Goal: Task Accomplishment & Management: Manage account settings

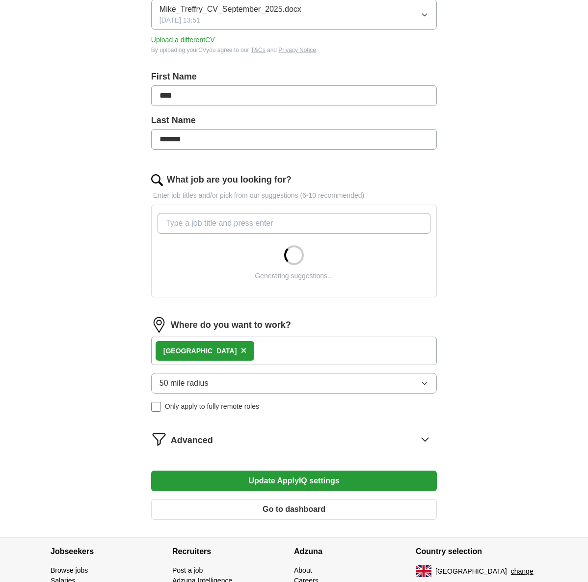
scroll to position [173, 0]
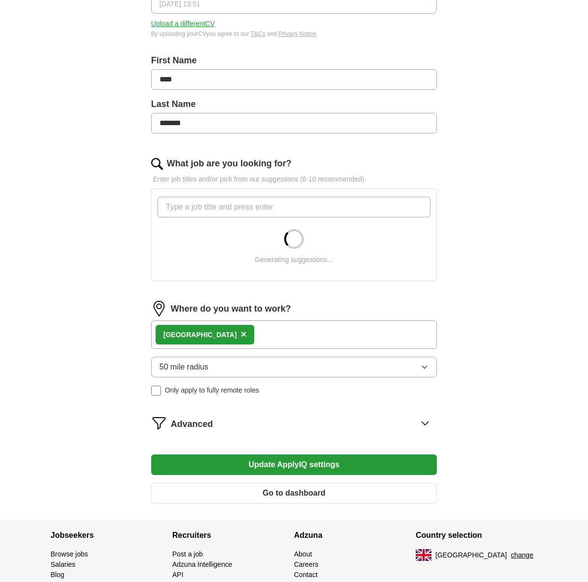
click at [427, 371] on icon "button" at bounding box center [425, 367] width 8 height 8
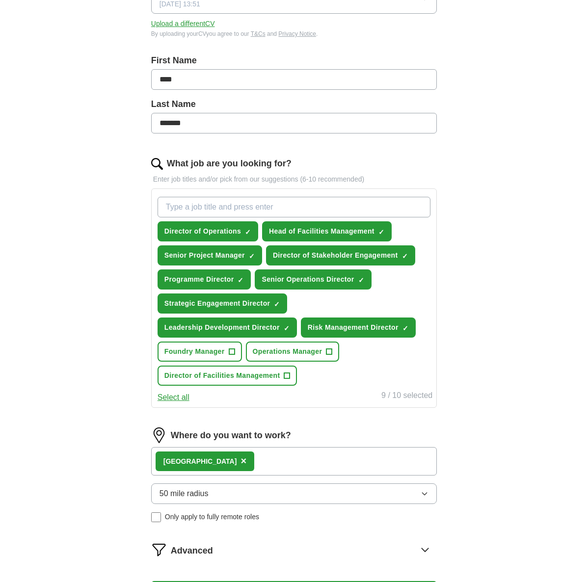
click at [194, 450] on div "Cambridge ×" at bounding box center [294, 461] width 286 height 28
click at [486, 359] on div "ApplyIQ Let ApplyIQ do the hard work of searching and applying for jobs. Just t…" at bounding box center [294, 252] width 503 height 791
click at [287, 377] on span "+" at bounding box center [287, 376] width 6 height 8
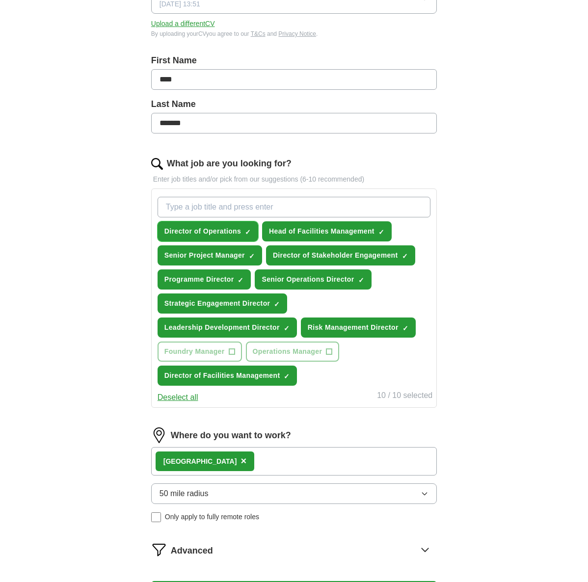
click at [0, 0] on span "×" at bounding box center [0, 0] width 0 height 0
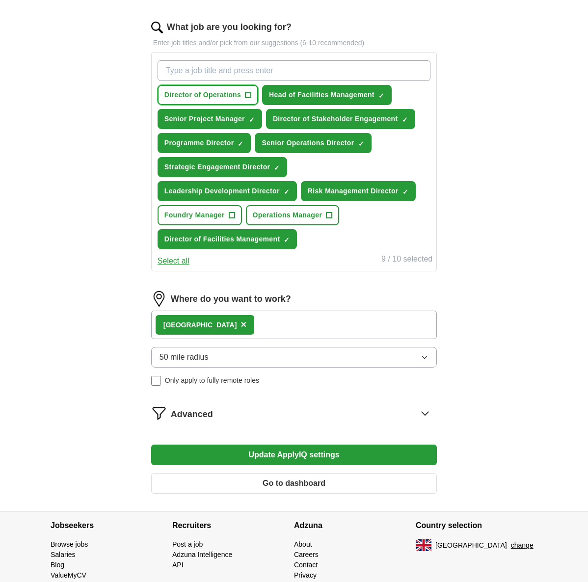
scroll to position [348, 0]
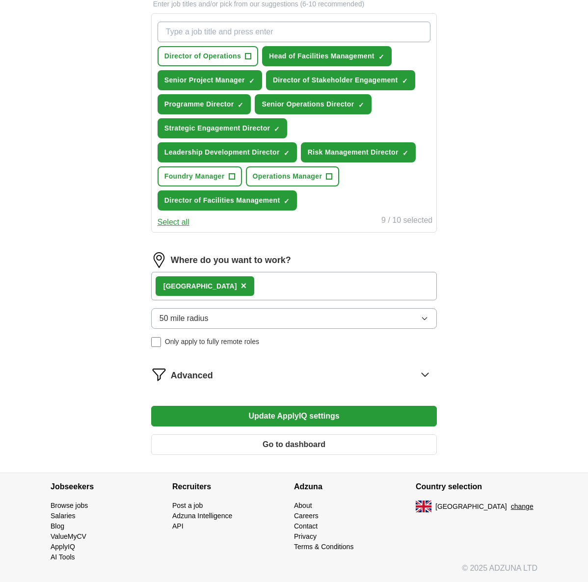
click at [426, 378] on icon at bounding box center [425, 375] width 16 height 16
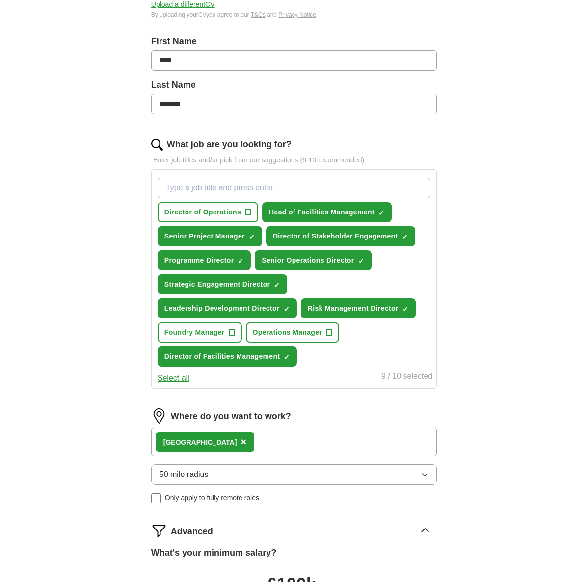
scroll to position [193, 0]
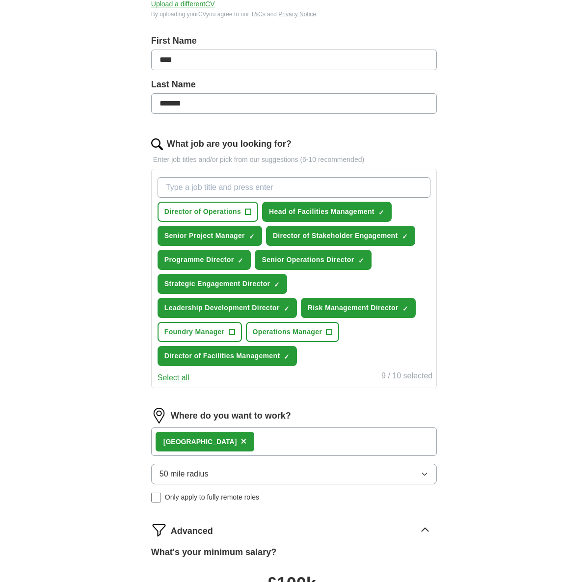
click at [316, 358] on div "Director of Operations + Head of Facilities Management ✓ × Senior Project Manag…" at bounding box center [294, 271] width 277 height 197
click at [235, 188] on input "What job are you looking for?" at bounding box center [294, 187] width 273 height 21
type input "p"
type input "contractor"
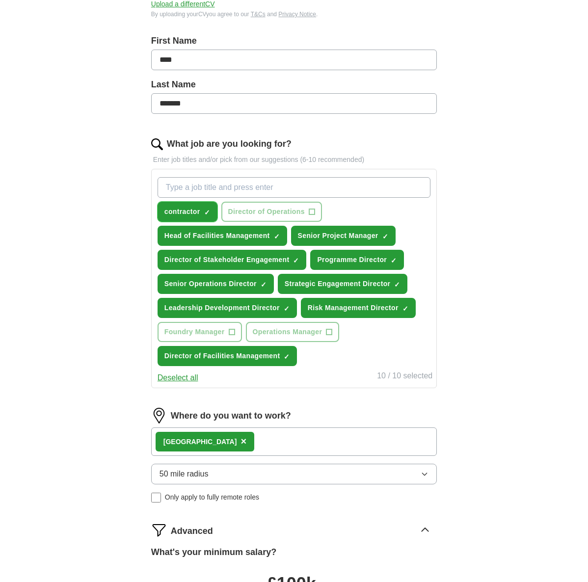
click at [0, 0] on span "×" at bounding box center [0, 0] width 0 height 0
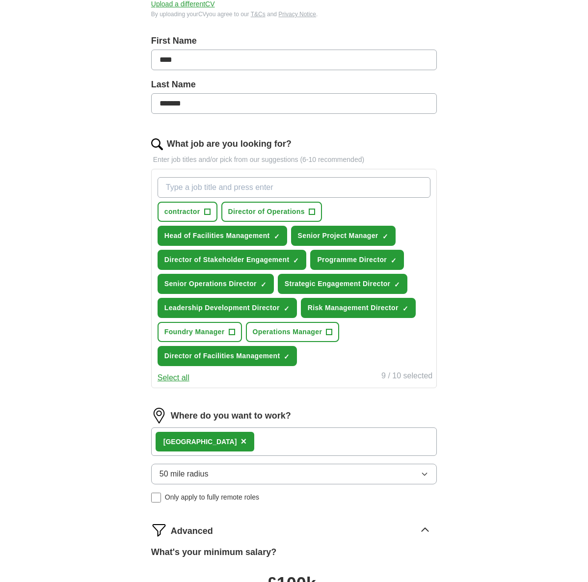
click at [196, 187] on input "What job are you looking for?" at bounding box center [294, 187] width 273 height 21
type input "Leadership consultant"
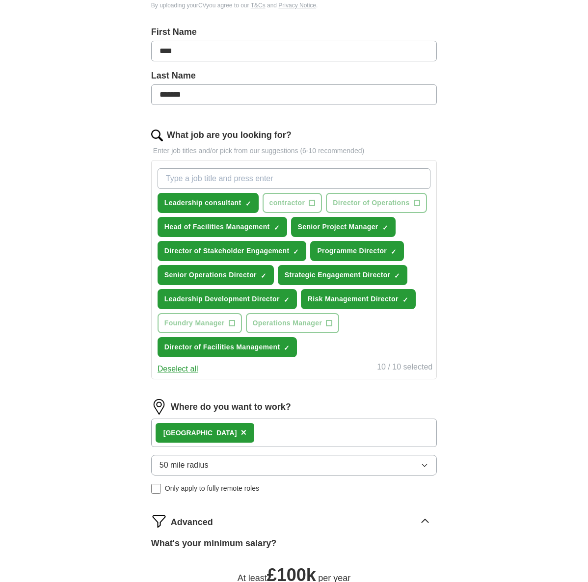
scroll to position [203, 0]
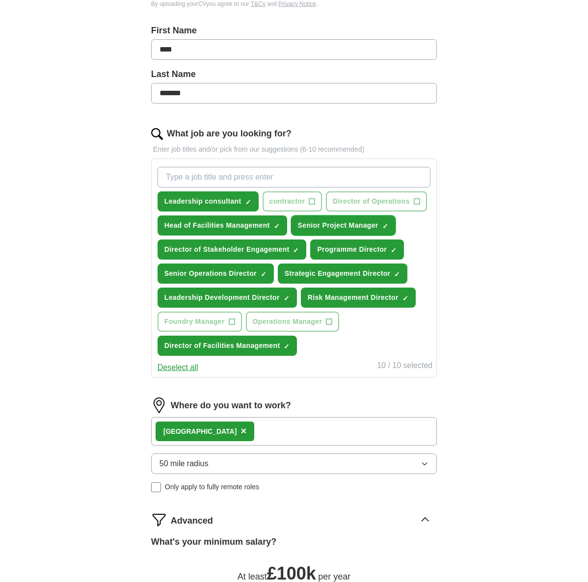
click at [0, 0] on span "×" at bounding box center [0, 0] width 0 height 0
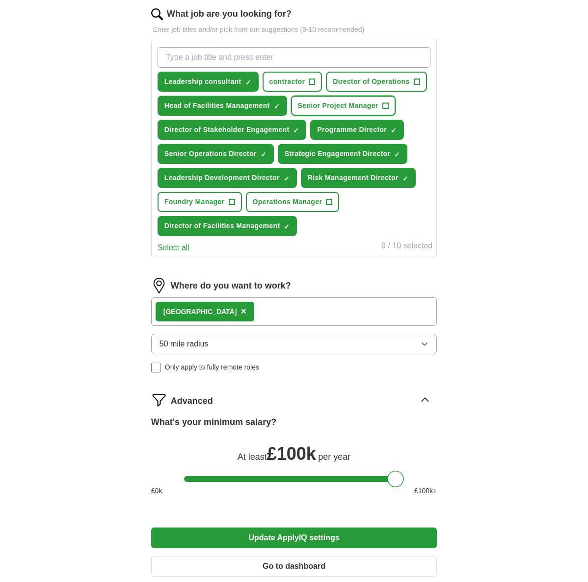
scroll to position [326, 0]
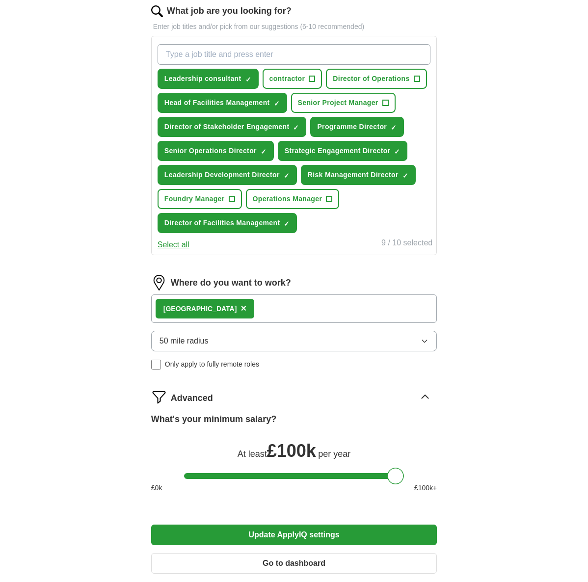
click at [422, 343] on icon "button" at bounding box center [425, 341] width 8 height 8
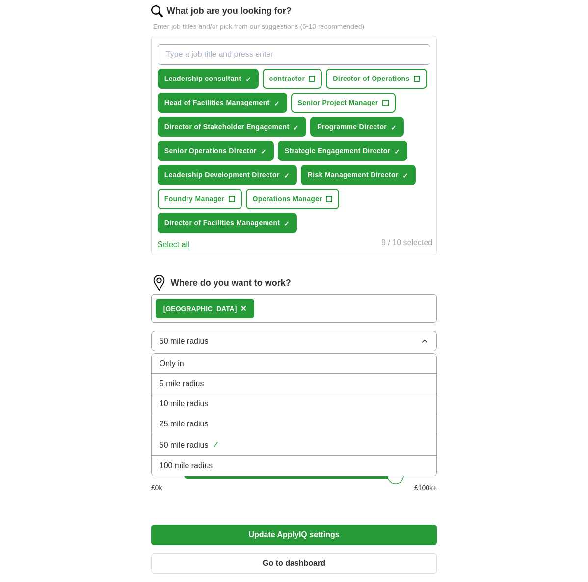
click at [208, 425] on span "25 mile radius" at bounding box center [184, 424] width 49 height 12
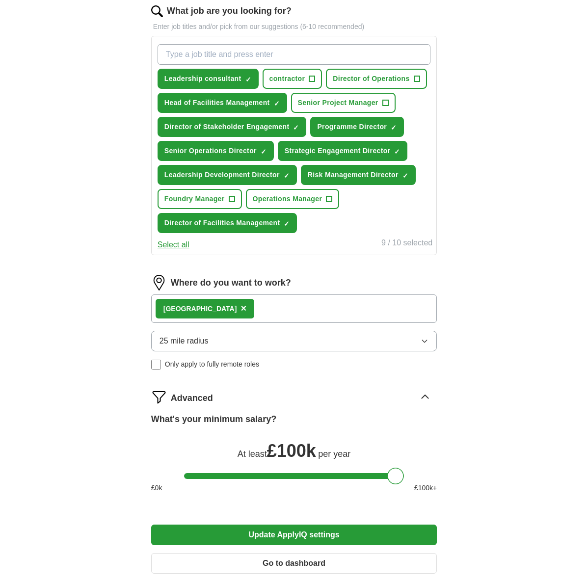
click at [482, 312] on div "Let ApplyIQ do the hard work of searching and applying for jobs. Just tell us w…" at bounding box center [294, 175] width 377 height 832
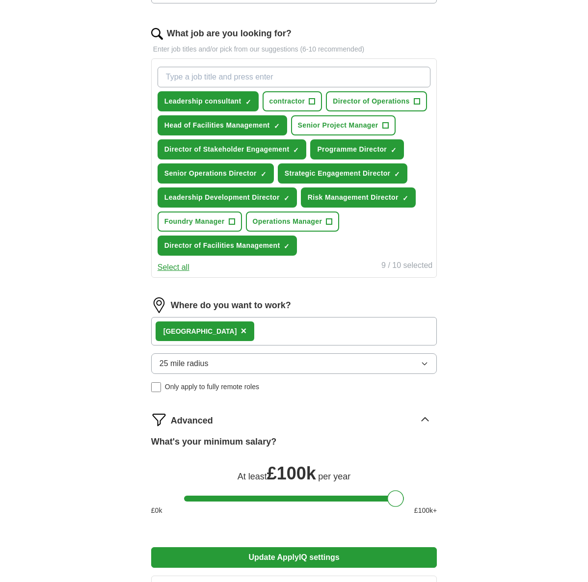
scroll to position [444, 0]
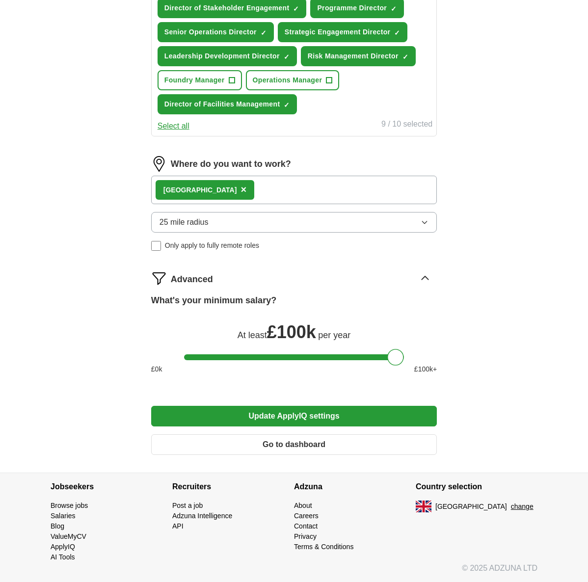
click at [299, 418] on button "Update ApplyIQ settings" at bounding box center [294, 416] width 286 height 21
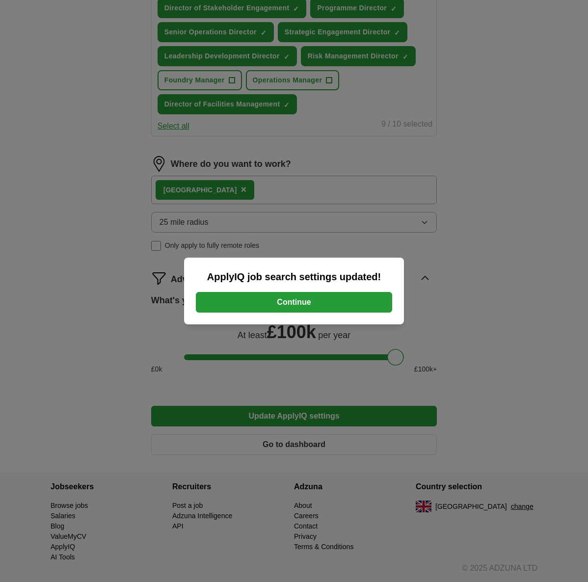
click at [302, 305] on button "Continue" at bounding box center [294, 302] width 196 height 21
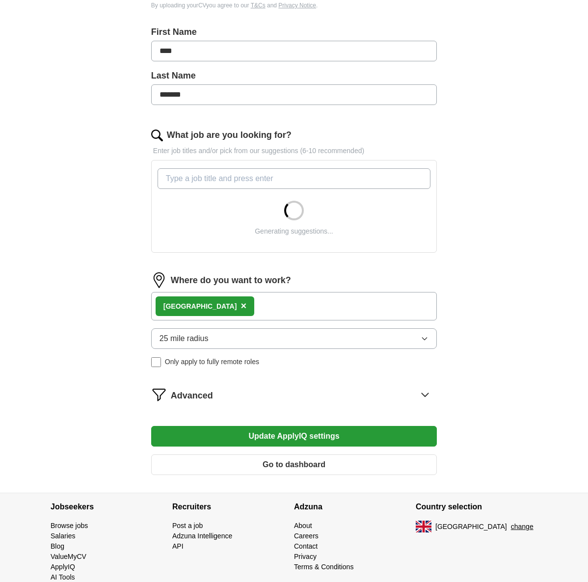
scroll to position [202, 0]
click at [217, 182] on input "What job are you looking for?" at bounding box center [294, 178] width 273 height 21
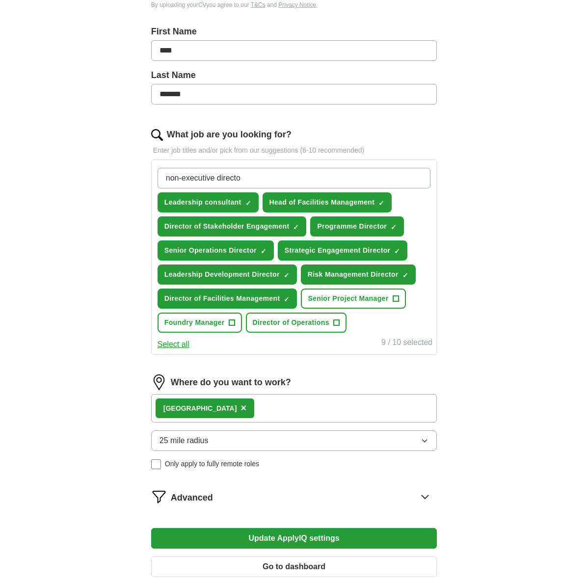
type input "non-executive director"
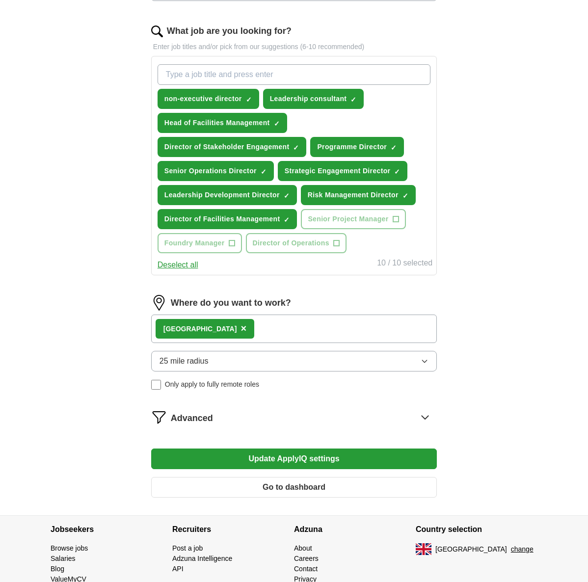
scroll to position [306, 0]
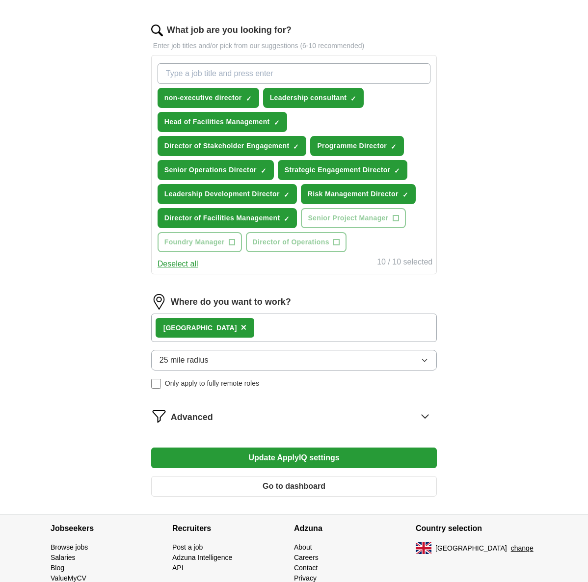
click at [286, 457] on button "Update ApplyIQ settings" at bounding box center [294, 458] width 286 height 21
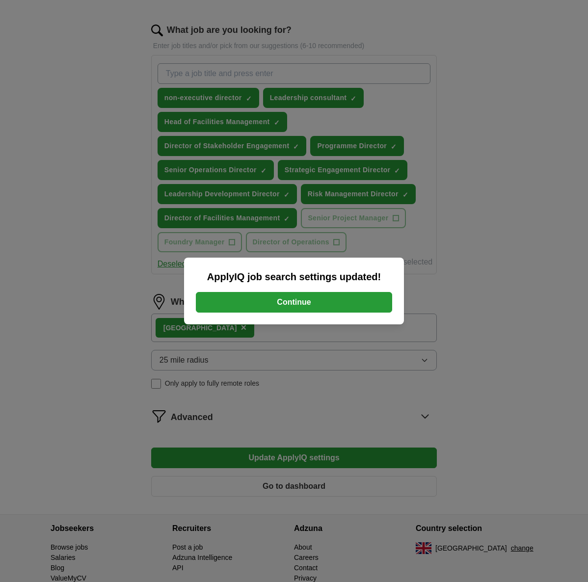
click at [296, 297] on button "Continue" at bounding box center [294, 302] width 196 height 21
